Goal: Information Seeking & Learning: Learn about a topic

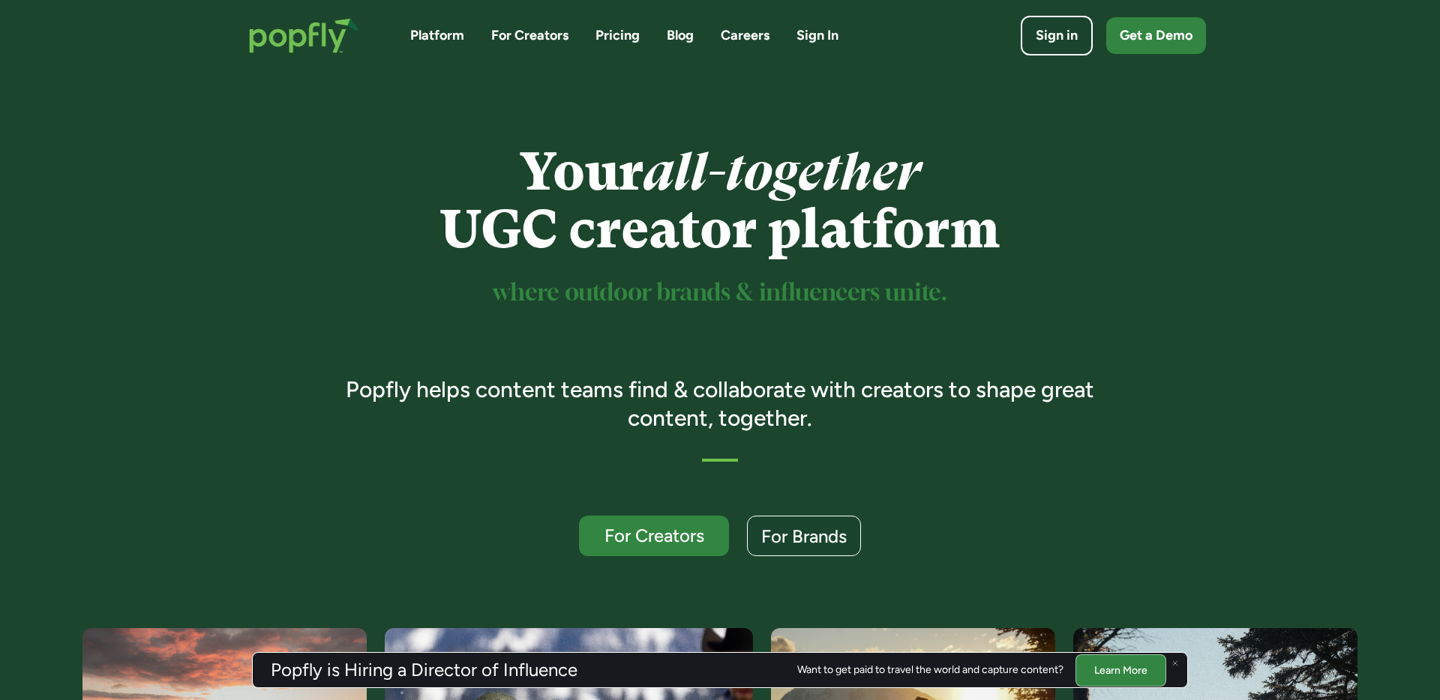
click at [625, 32] on link "Pricing" at bounding box center [617, 35] width 44 height 19
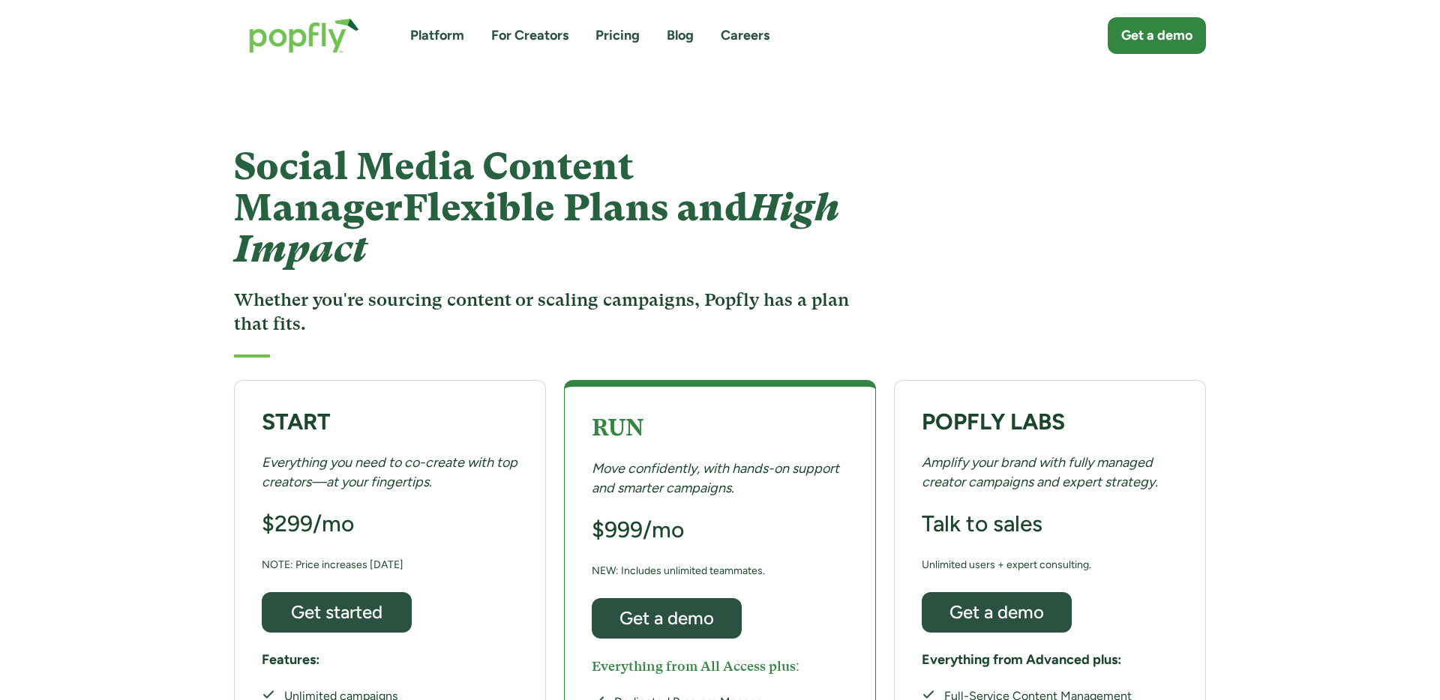
click at [434, 36] on link "Platform" at bounding box center [437, 35] width 54 height 19
